Goal: Transaction & Acquisition: Purchase product/service

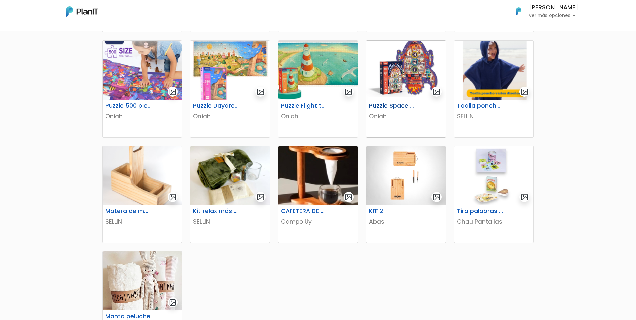
scroll to position [235, 0]
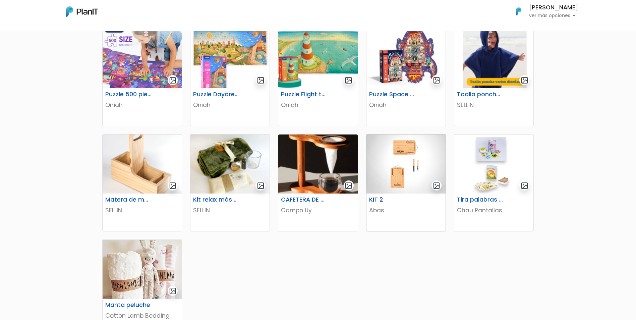
click at [404, 161] on img at bounding box center [405, 163] width 79 height 59
click at [340, 156] on img at bounding box center [317, 163] width 79 height 59
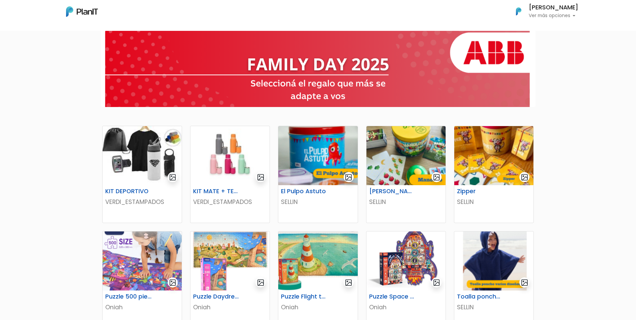
scroll to position [0, 0]
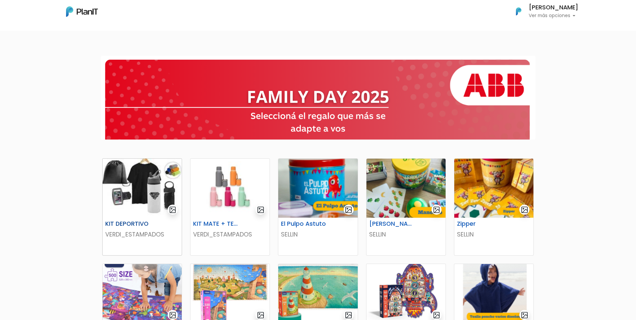
click at [143, 177] on img at bounding box center [142, 188] width 79 height 59
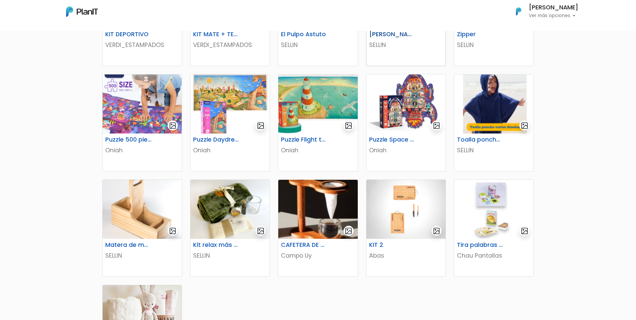
scroll to position [201, 0]
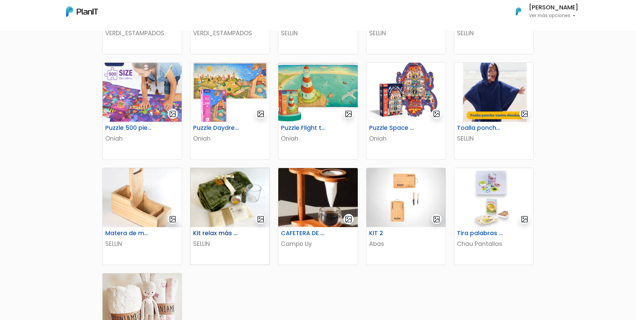
click at [218, 206] on img at bounding box center [229, 197] width 79 height 59
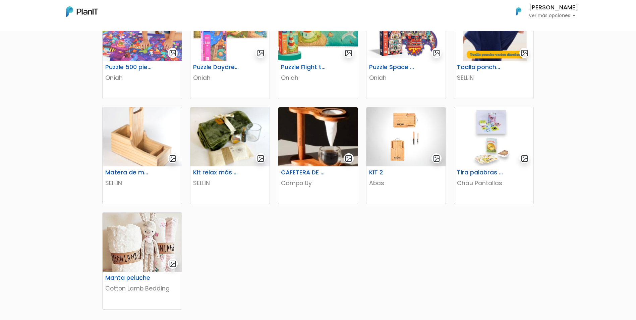
scroll to position [268, 0]
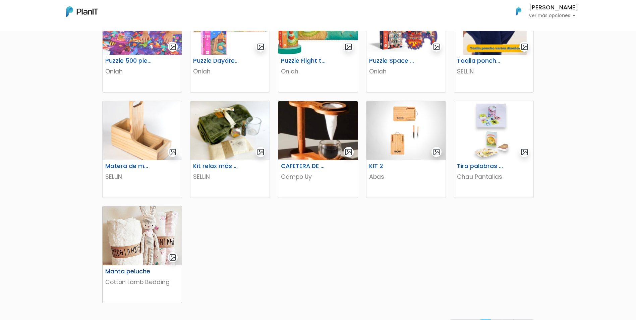
click at [142, 221] on img at bounding box center [142, 235] width 79 height 59
click at [416, 126] on img at bounding box center [493, 130] width 79 height 59
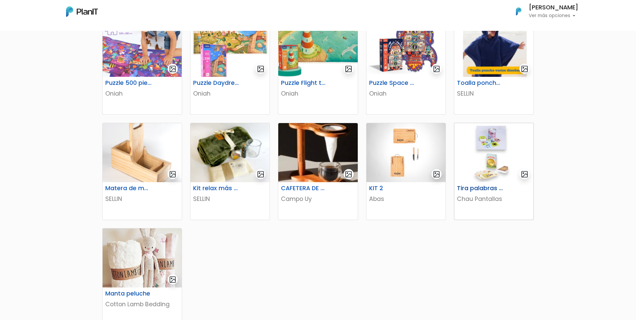
scroll to position [201, 0]
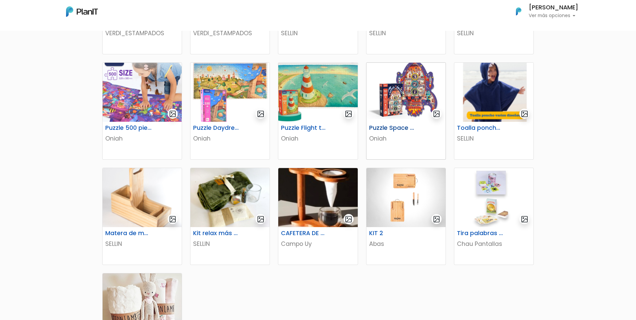
click at [401, 112] on img at bounding box center [405, 92] width 79 height 59
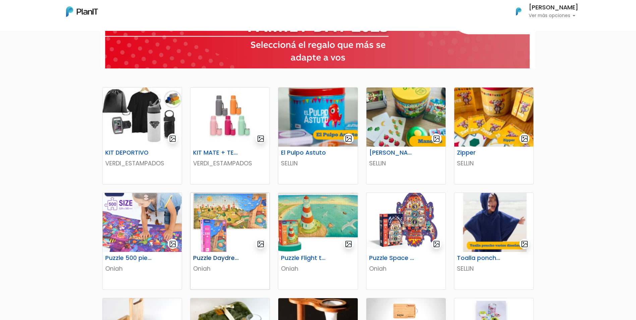
scroll to position [67, 0]
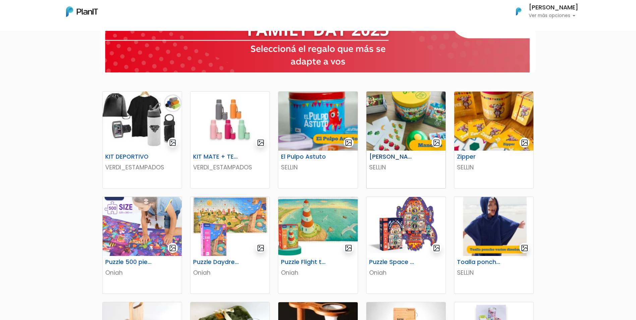
click at [403, 132] on img at bounding box center [405, 121] width 79 height 59
click at [348, 114] on img at bounding box center [317, 121] width 79 height 59
click at [416, 102] on img at bounding box center [493, 121] width 79 height 59
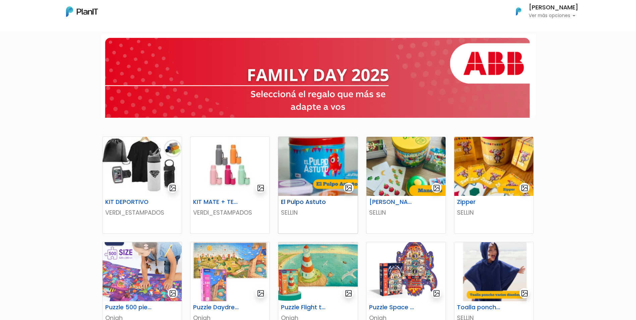
scroll to position [34, 0]
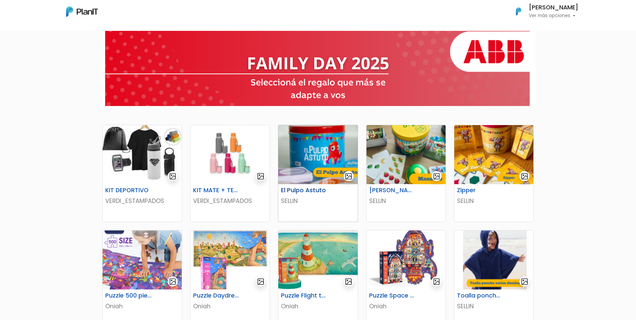
click at [307, 136] on img at bounding box center [317, 154] width 79 height 59
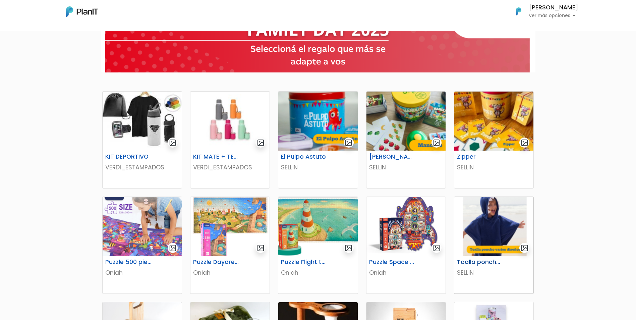
click at [416, 221] on img at bounding box center [493, 226] width 79 height 59
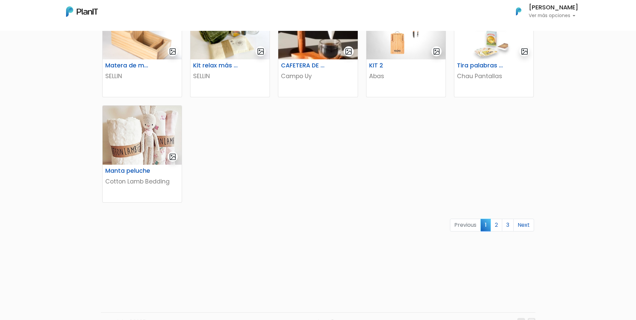
scroll to position [235, 0]
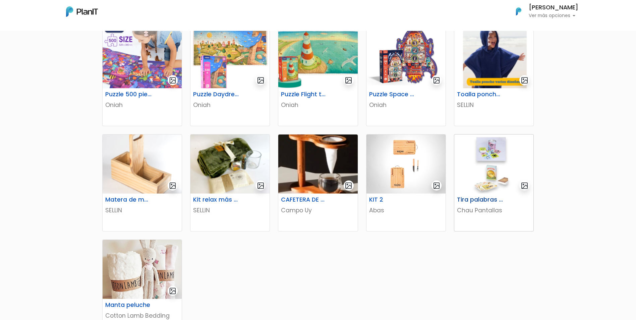
click at [416, 166] on img at bounding box center [493, 163] width 79 height 59
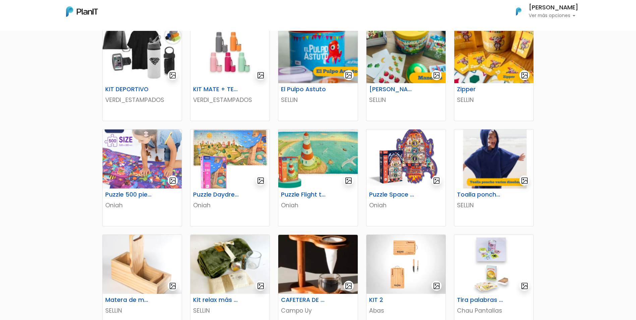
scroll to position [134, 0]
click at [416, 159] on img at bounding box center [493, 159] width 79 height 59
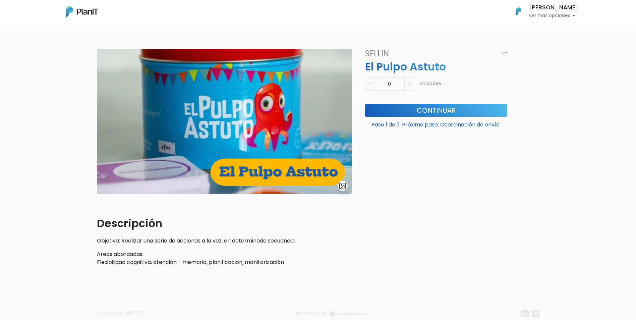
scroll to position [34, 0]
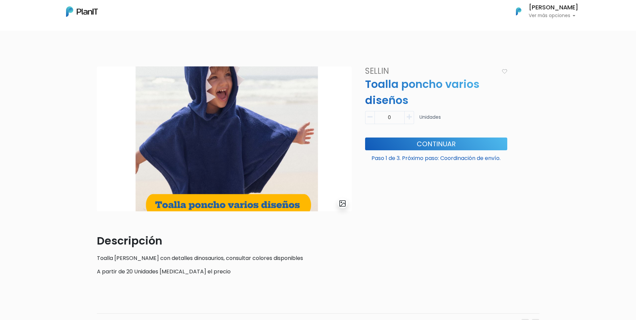
click at [411, 118] on icon "button" at bounding box center [409, 117] width 5 height 6
type input "1"
click at [435, 143] on button "Continuar" at bounding box center [436, 143] width 142 height 13
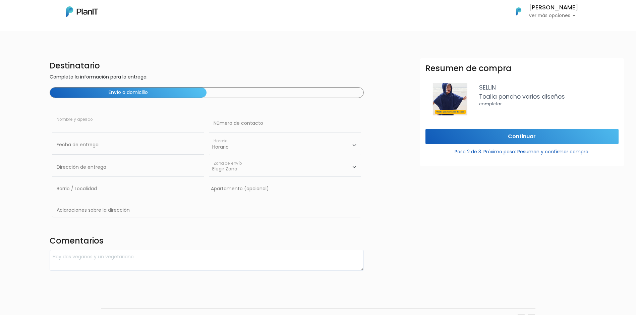
click at [159, 116] on input "text" at bounding box center [127, 123] width 151 height 19
type input "LUCAS adrian RAMOS"
type input "Yaguaron 1448"
click at [234, 126] on input "text" at bounding box center [284, 123] width 151 height 19
type input "095004879"
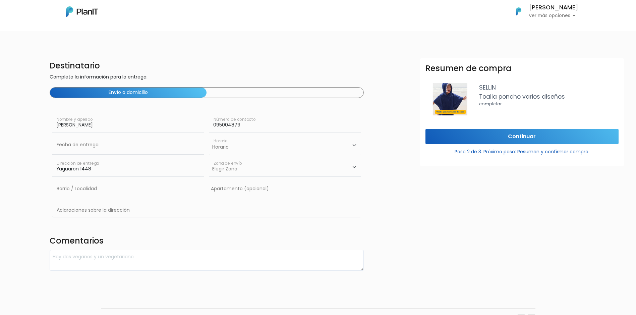
click at [236, 150] on select "Horario 08:00 - 10:00 10:00 - 12:00 14:00 - 16:00 16:00 - 18:00" at bounding box center [284, 144] width 151 height 19
select select "1"
click at [209, 135] on select "Horario 08:00 - 10:00 10:00 - 12:00 14:00 - 16:00 16:00 - 18:00" at bounding box center [284, 144] width 151 height 19
click at [128, 192] on input "text" at bounding box center [127, 188] width 151 height 19
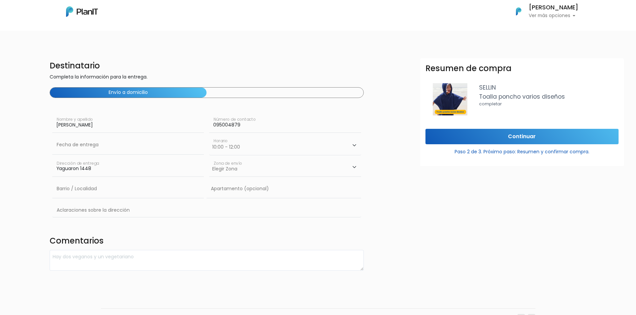
drag, startPoint x: 98, startPoint y: 169, endPoint x: 40, endPoint y: 172, distance: 58.7
click at [40, 172] on div "Destinatario Completa la información para la entrega. Envío a domicilio LUCAS a…" at bounding box center [318, 164] width 644 height 212
type input "Constituyente"
click at [354, 170] on select "Elegir Zona Zona américa Oficina Montevideo" at bounding box center [284, 167] width 151 height 19
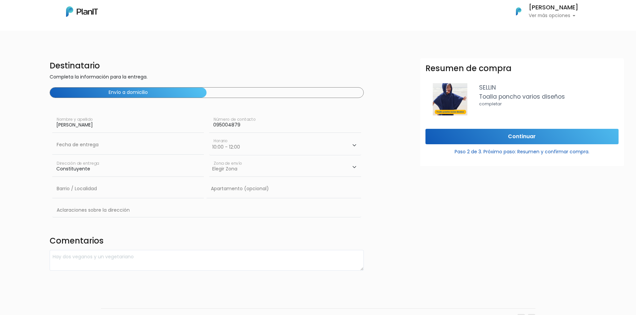
select select "8"
click at [209, 158] on select "Elegir Zona Zona américa Oficina Montevideo" at bounding box center [284, 167] width 151 height 19
click at [113, 170] on input "Constituyente" at bounding box center [127, 167] width 151 height 19
type input "Constituyente 1891"
click at [110, 189] on input "text" at bounding box center [127, 188] width 151 height 19
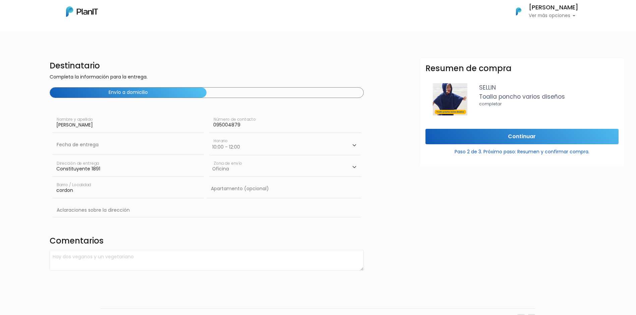
type input "cordon"
click at [113, 207] on input "text" at bounding box center [206, 210] width 309 height 19
click at [236, 230] on div "Destinatario Completa la información para la entrega. Envío a domicilio LUCAS a…" at bounding box center [207, 164] width 322 height 212
click at [155, 254] on textarea at bounding box center [207, 260] width 314 height 21
type textarea "ES PARA UNA NENA DE 1 AÑO"
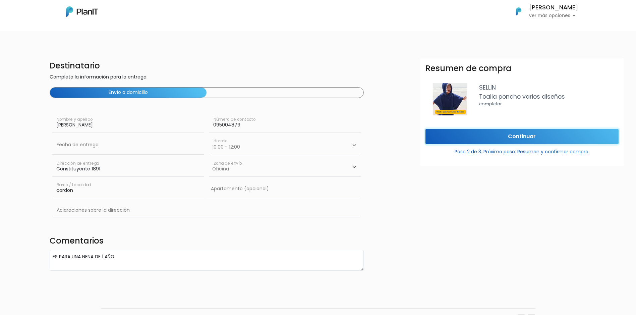
click at [505, 144] on input "Continuar" at bounding box center [521, 137] width 193 height 16
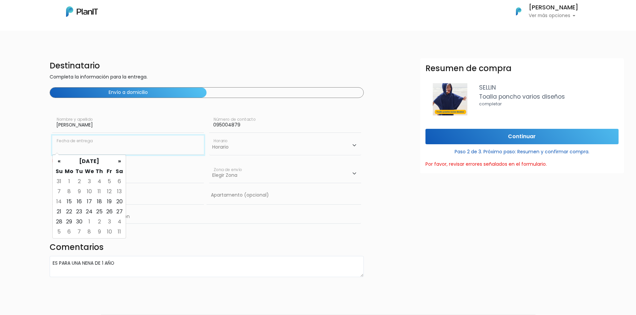
click at [100, 148] on input "text" at bounding box center [127, 144] width 151 height 19
click at [90, 203] on td "17" at bounding box center [89, 201] width 10 height 10
type input "17/09/2025"
click at [477, 135] on input "Continuar" at bounding box center [521, 137] width 193 height 16
click at [353, 175] on select "Elegir Zona Zona américa Oficina Montevideo" at bounding box center [284, 174] width 151 height 19
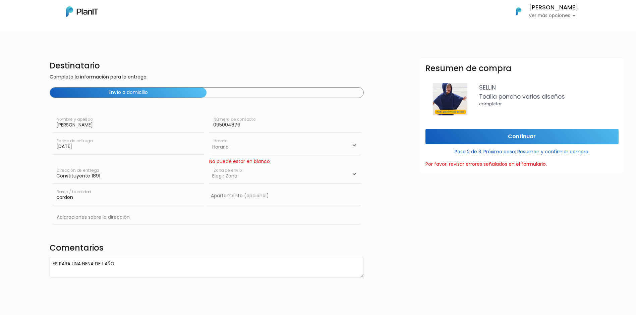
select select "8"
click at [209, 165] on select "Elegir Zona Zona américa Oficina Montevideo" at bounding box center [284, 174] width 151 height 19
click at [350, 147] on select "Horario 08:00 - 10:00 10:00 - 12:00 14:00 - 16:00 16:00 - 18:00" at bounding box center [284, 144] width 151 height 19
select select "1"
click at [209, 135] on select "Horario 08:00 - 10:00 10:00 - 12:00 14:00 - 16:00 16:00 - 18:00" at bounding box center [284, 144] width 151 height 19
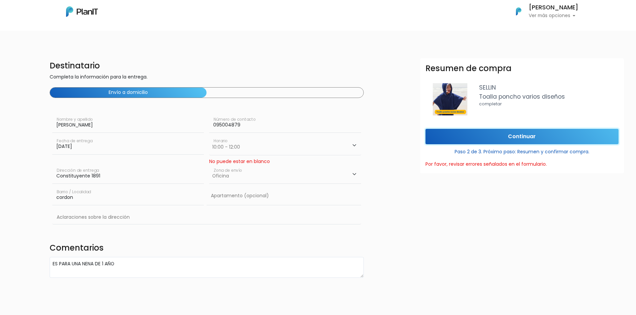
click at [509, 140] on input "Continuar" at bounding box center [521, 137] width 193 height 16
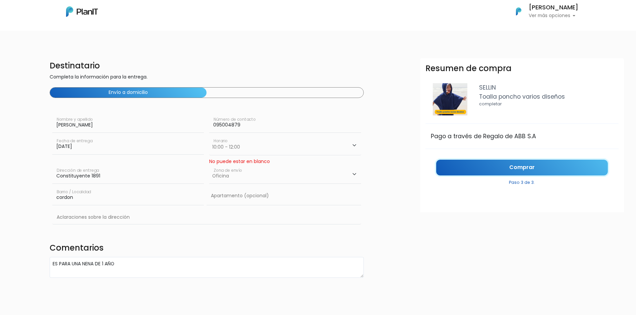
click at [501, 171] on link "Comprar" at bounding box center [522, 168] width 172 height 16
